Goal: Task Accomplishment & Management: Manage account settings

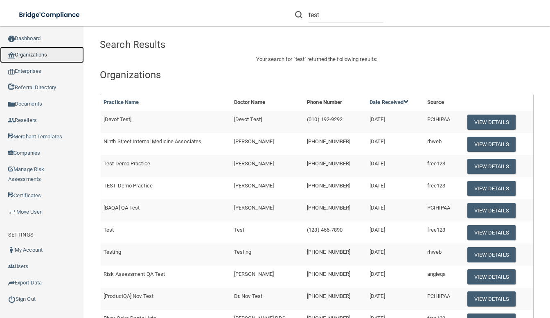
click at [43, 53] on link "Organizations" at bounding box center [42, 55] width 84 height 16
click at [493, 121] on button "View Details" at bounding box center [491, 122] width 48 height 15
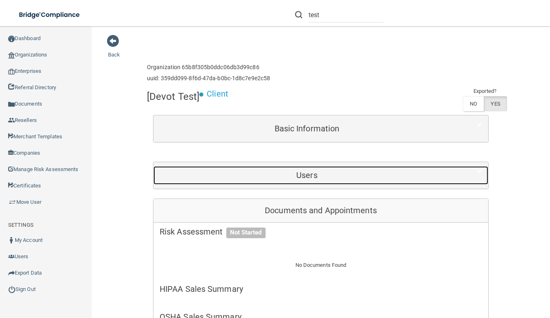
click at [365, 175] on h5 "Users" at bounding box center [307, 175] width 294 height 9
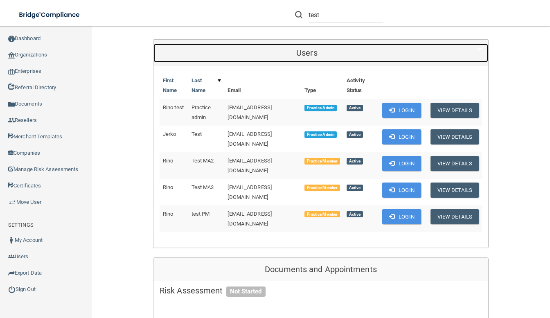
scroll to position [126, 0]
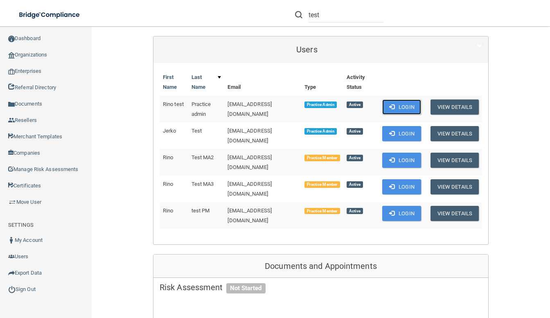
click at [403, 106] on button "Login" at bounding box center [401, 106] width 39 height 15
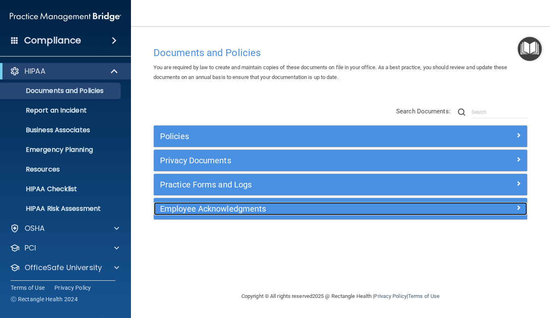
click at [265, 210] on h5 "Employee Acknowledgments" at bounding box center [293, 208] width 267 height 9
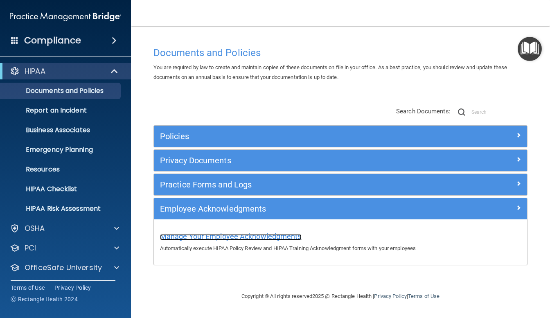
click at [284, 235] on span "Manage Your Employee Acknowledgments" at bounding box center [231, 236] width 142 height 9
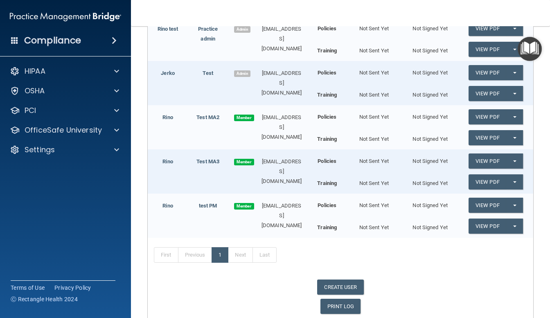
scroll to position [192, 0]
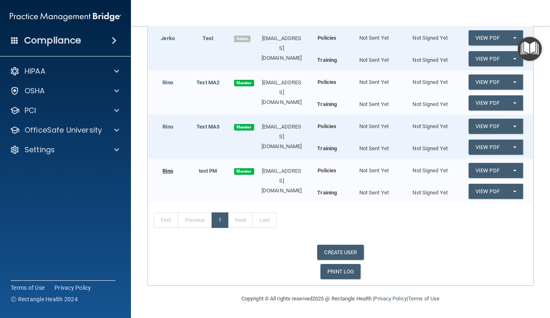
click at [165, 171] on link "Rino" at bounding box center [167, 171] width 10 height 6
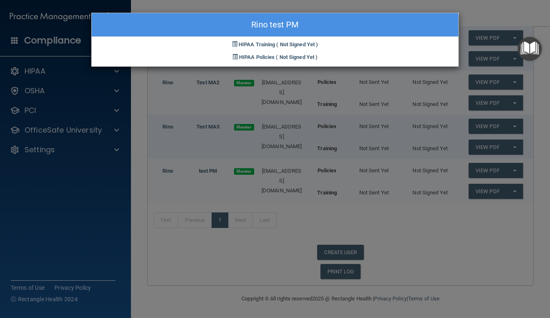
click at [368, 220] on div "Rino test PM HIPAA Training ( Not Signed Yet ) HIPAA Policies ( Not Signed Yet )" at bounding box center [275, 159] width 550 height 318
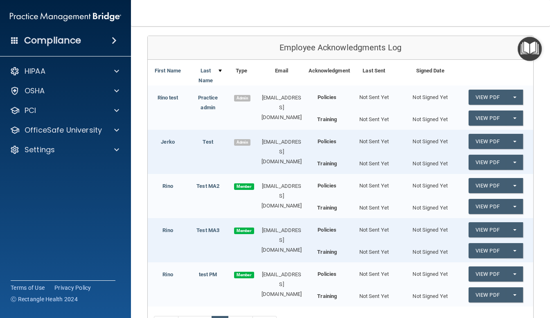
scroll to position [88, 0]
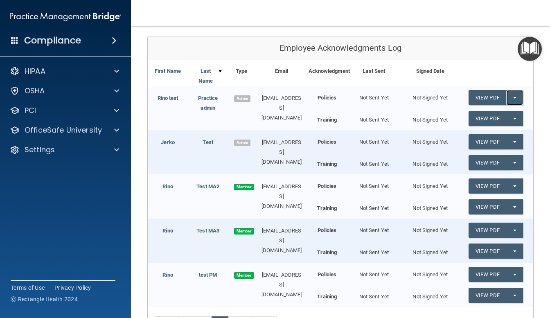
click at [508, 96] on button "Split button!" at bounding box center [514, 97] width 17 height 15
click at [498, 113] on link "Send Acknowledgment" at bounding box center [503, 114] width 71 height 12
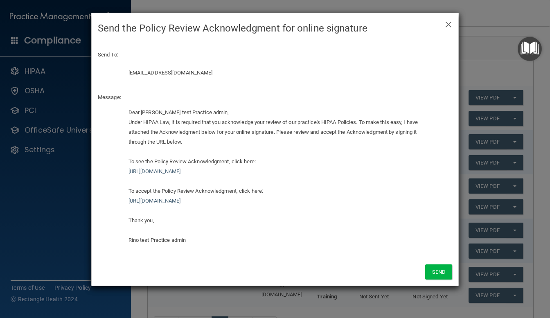
click at [294, 126] on div "Dear Rino test Practice admin, Under HIPAA Law, it is required that you acknowl…" at bounding box center [274, 176] width 293 height 137
click at [447, 26] on span "×" at bounding box center [448, 23] width 7 height 16
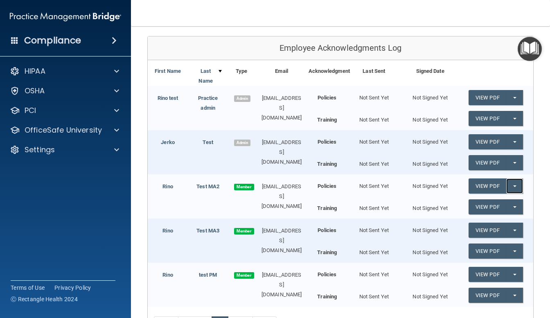
click at [512, 184] on button "Split button!" at bounding box center [514, 185] width 17 height 15
click at [489, 201] on link "Send Acknowledgment" at bounding box center [503, 202] width 71 height 12
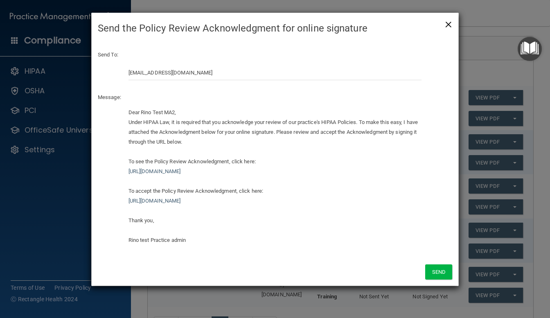
click at [448, 24] on span "×" at bounding box center [448, 23] width 7 height 16
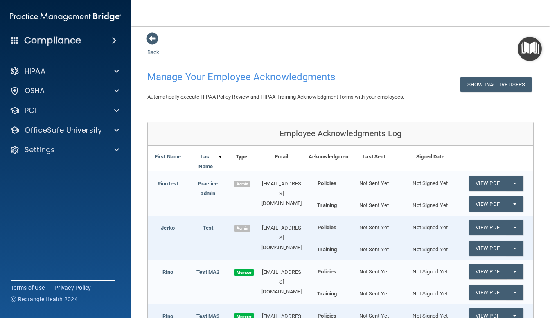
scroll to position [0, 0]
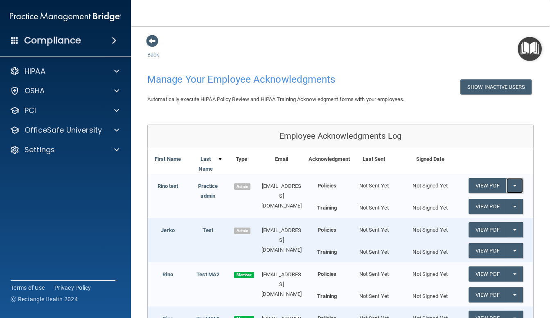
click at [508, 184] on button "Split button!" at bounding box center [514, 185] width 17 height 15
click at [495, 199] on link "Send Acknowledgment" at bounding box center [503, 202] width 71 height 12
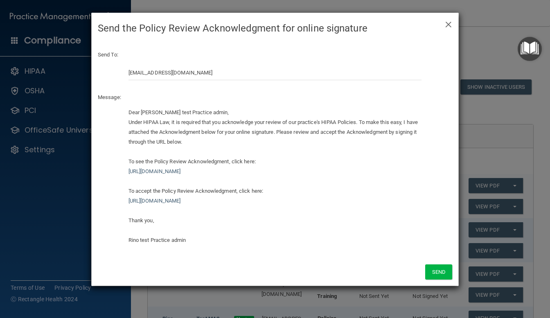
click at [444, 25] on h4 "Send the Policy Review Acknowledgment for online signature" at bounding box center [275, 28] width 354 height 18
click at [451, 24] on span "×" at bounding box center [448, 23] width 7 height 16
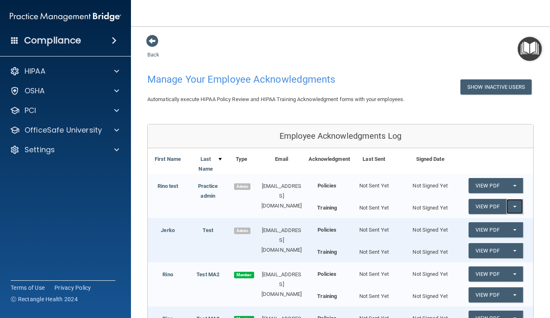
click at [509, 208] on button "Split button!" at bounding box center [514, 206] width 17 height 15
click at [502, 222] on link "Send Acknowledgment PDF" at bounding box center [509, 223] width 82 height 12
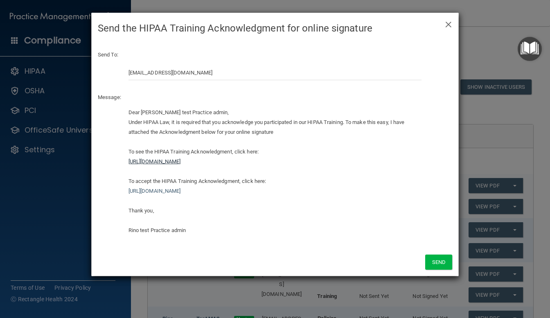
click at [181, 160] on link "https://ra.officesafe.com/api/employee_acknowledgments/pdfs/hipaa_training/65b9…" at bounding box center [154, 161] width 52 height 6
drag, startPoint x: 391, startPoint y: 164, endPoint x: 124, endPoint y: 164, distance: 267.1
click at [124, 164] on div "Dear Rino test Practice admin, Under HIPAA Law, it is required that you acknowl…" at bounding box center [275, 175] width 306 height 134
copy link "https://ra.officesafe.com/api/employee_acknowledgments/pdfs/hipaa_training/65b9…"
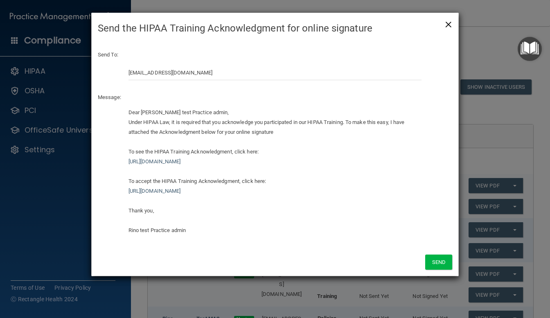
click at [447, 21] on span "×" at bounding box center [448, 23] width 7 height 16
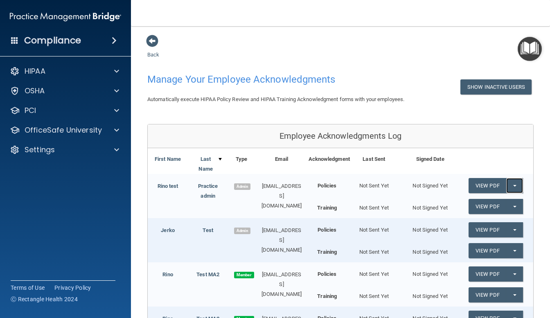
click at [510, 188] on button "Split button!" at bounding box center [514, 185] width 17 height 15
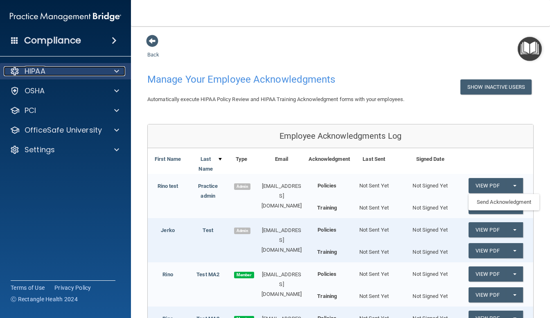
click at [73, 74] on div "HIPAA" at bounding box center [54, 71] width 101 height 10
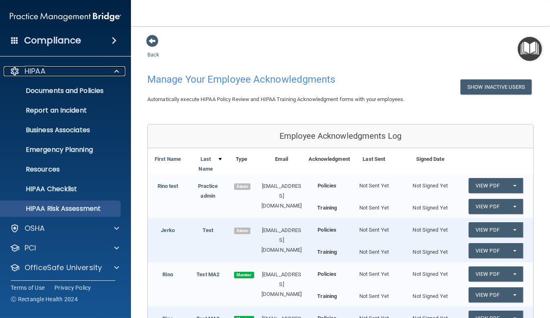
scroll to position [22, 0]
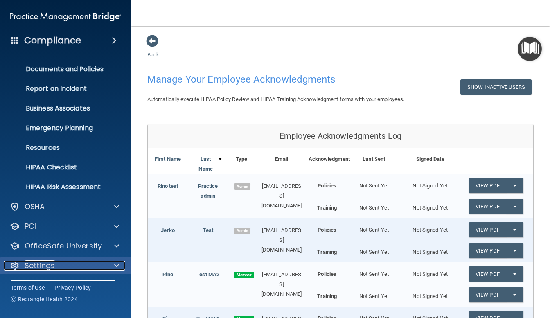
click at [59, 265] on div "Settings" at bounding box center [54, 266] width 101 height 10
click at [117, 265] on span at bounding box center [116, 266] width 5 height 10
click at [28, 268] on p "Settings" at bounding box center [40, 266] width 30 height 10
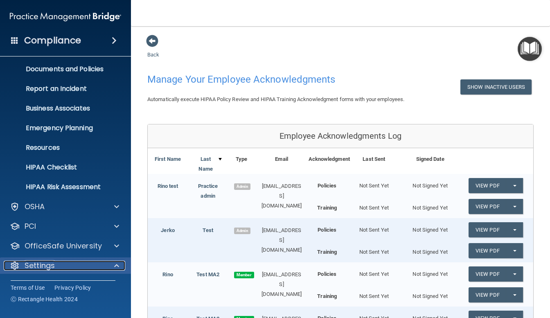
click at [28, 268] on p "Settings" at bounding box center [40, 266] width 30 height 10
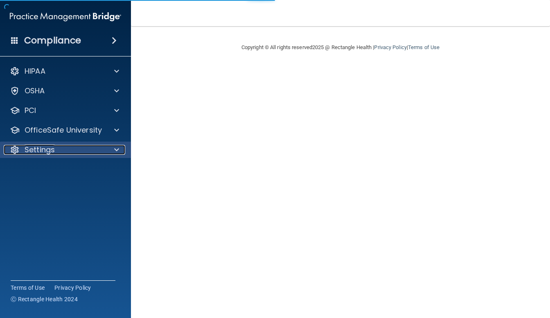
click at [119, 146] on span at bounding box center [116, 150] width 5 height 10
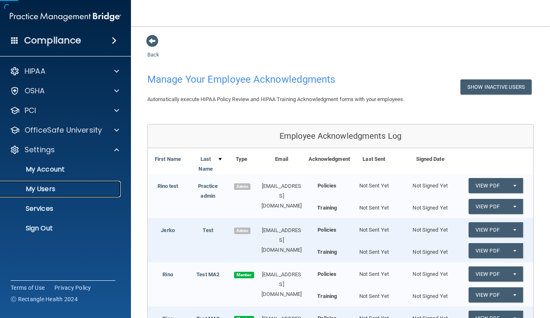
click at [53, 187] on p "My Users" at bounding box center [61, 189] width 112 height 8
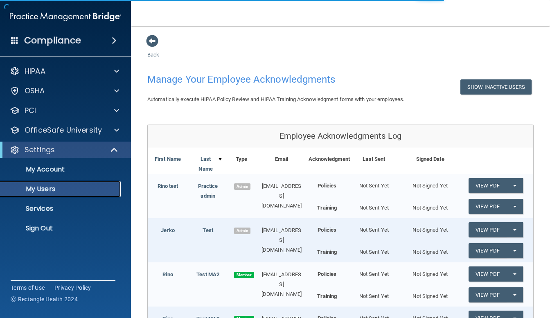
select select "20"
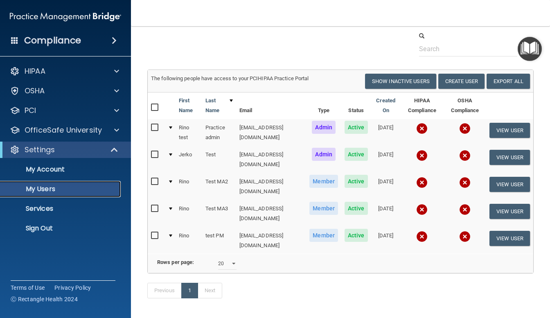
scroll to position [52, 0]
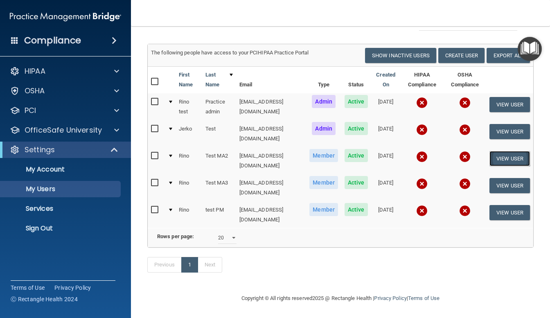
click at [499, 151] on button "View User" at bounding box center [509, 158] width 40 height 15
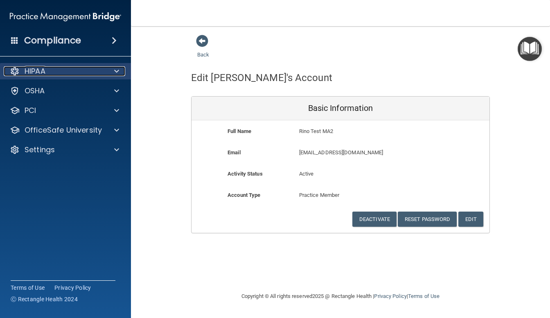
click at [79, 69] on div "HIPAA" at bounding box center [54, 71] width 101 height 10
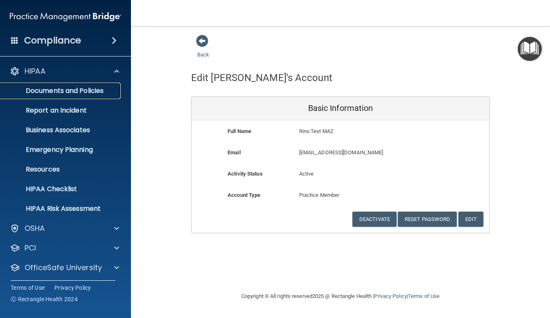
click at [87, 88] on p "Documents and Policies" at bounding box center [61, 91] width 112 height 8
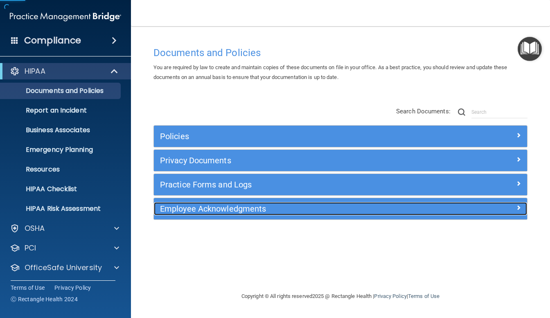
click at [305, 214] on div "Employee Acknowledgments" at bounding box center [294, 208] width 280 height 13
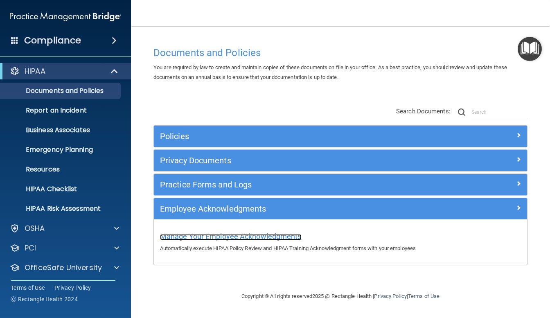
click at [275, 236] on span "Manage Your Employee Acknowledgments" at bounding box center [231, 236] width 142 height 9
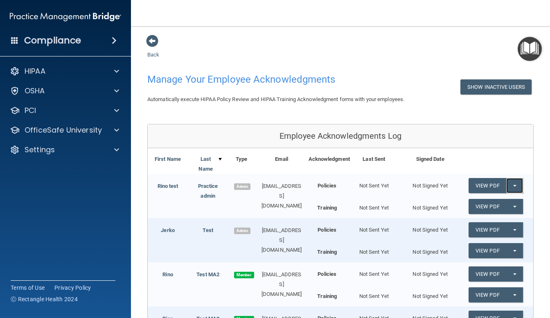
click at [512, 184] on button "Split button!" at bounding box center [514, 185] width 17 height 15
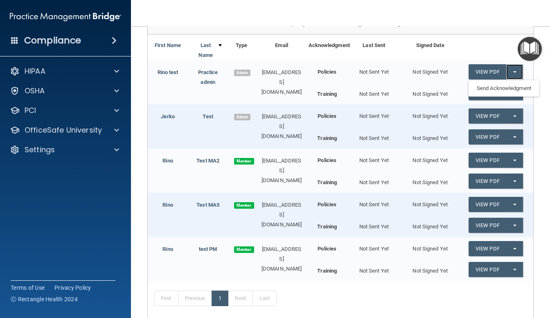
scroll to position [110, 0]
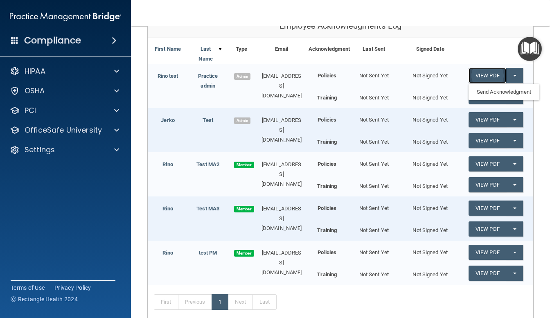
click at [483, 73] on link "View PDF" at bounding box center [487, 75] width 38 height 15
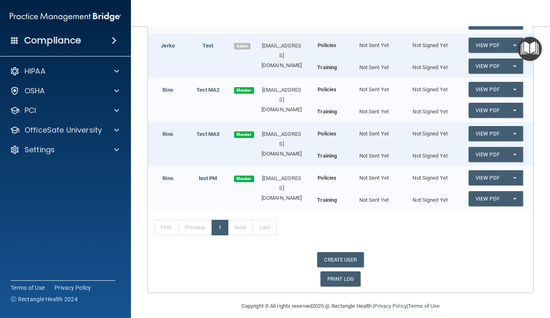
scroll to position [192, 0]
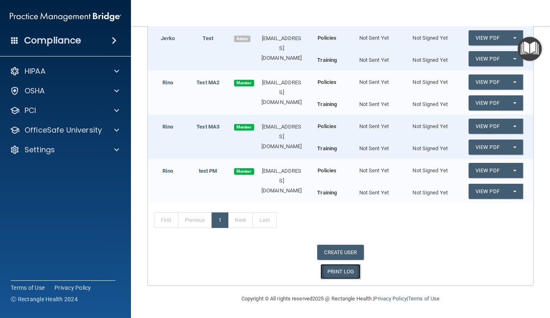
click at [335, 271] on link "PRINT LOG" at bounding box center [340, 271] width 40 height 15
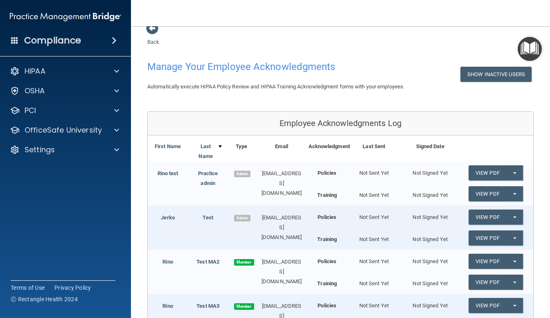
scroll to position [0, 0]
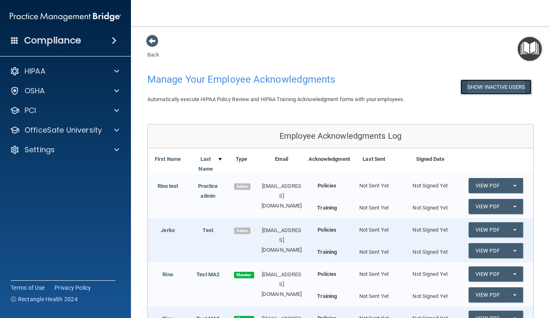
click at [477, 90] on button "Show Inactive Users" at bounding box center [495, 86] width 71 height 15
click at [477, 90] on button "Hide Inactive Users" at bounding box center [497, 86] width 67 height 15
